Goal: Task Accomplishment & Management: Use online tool/utility

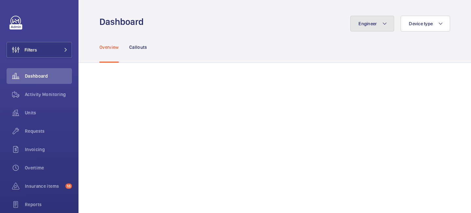
click at [369, 19] on button "Engineer" at bounding box center [373, 24] width 44 height 16
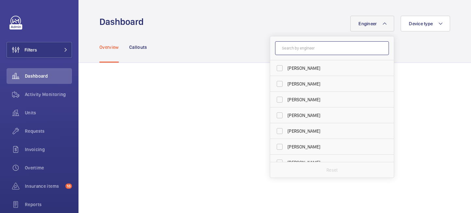
click at [298, 49] on input "text" at bounding box center [332, 48] width 114 height 14
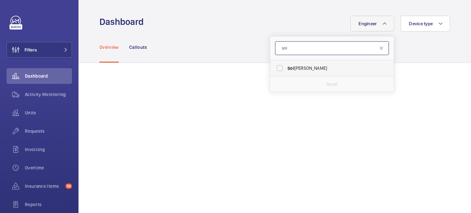
type input "sol"
click at [300, 65] on span "Sol [PERSON_NAME]" at bounding box center [333, 68] width 90 height 7
click at [286, 65] on input "Sol [PERSON_NAME]" at bounding box center [279, 68] width 13 height 13
checkbox input "true"
click at [224, 45] on div "Overview Callouts" at bounding box center [274, 46] width 351 height 31
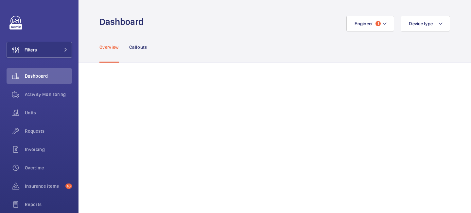
scroll to position [2, 0]
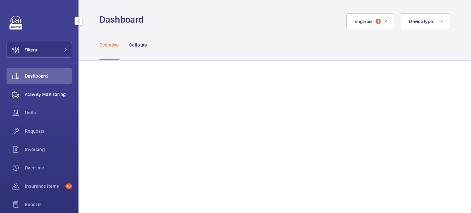
click at [46, 95] on span "Activity Monitoring" at bounding box center [48, 94] width 47 height 7
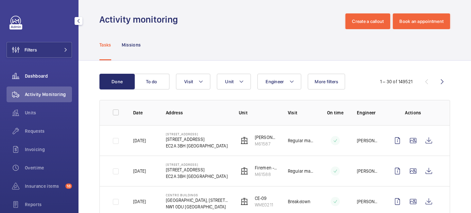
click at [45, 75] on span "Dashboard" at bounding box center [48, 76] width 47 height 7
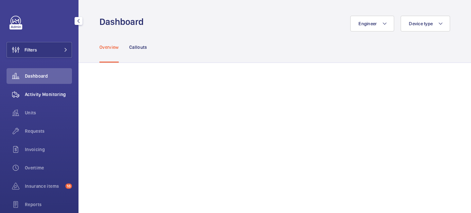
click at [61, 98] on div "Activity Monitoring" at bounding box center [39, 94] width 65 height 16
